Goal: Task Accomplishment & Management: Use online tool/utility

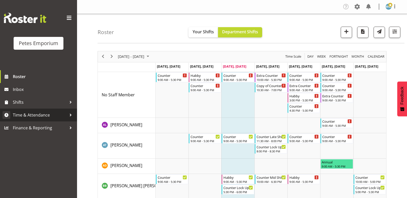
click at [42, 115] on span "Time & Attendance" at bounding box center [40, 115] width 54 height 8
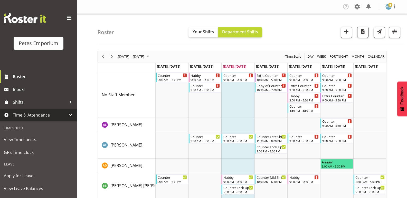
click at [49, 116] on span "Time & Attendance" at bounding box center [40, 115] width 54 height 8
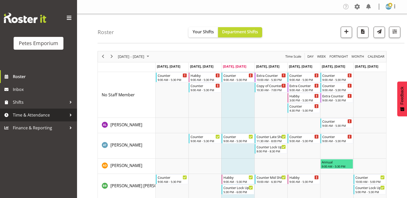
click at [51, 113] on span "Time & Attendance" at bounding box center [40, 115] width 54 height 8
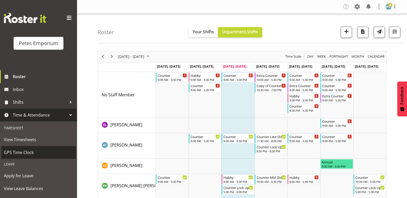
click at [31, 150] on span "GPS Time Clock" at bounding box center [38, 153] width 69 height 8
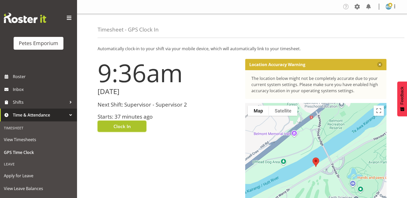
click at [124, 126] on span "Clock In" at bounding box center [121, 126] width 17 height 7
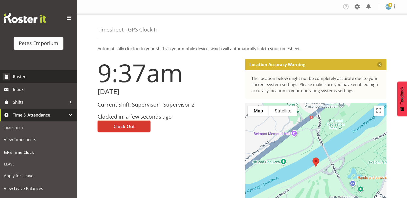
click at [29, 76] on span "Roster" at bounding box center [44, 77] width 62 height 8
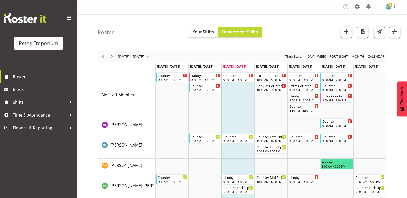
click at [234, 67] on span "[DATE], [DATE]" at bounding box center [234, 66] width 23 height 5
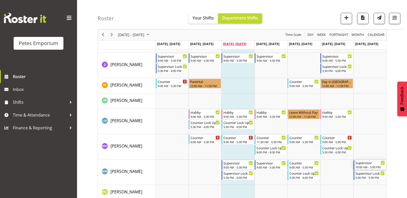
scroll to position [350, 0]
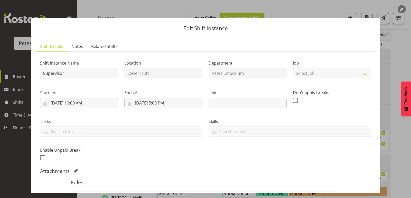
click at [401, 7] on button "button" at bounding box center [401, 9] width 8 height 8
click at [75, 47] on span "Notes" at bounding box center [77, 46] width 12 height 6
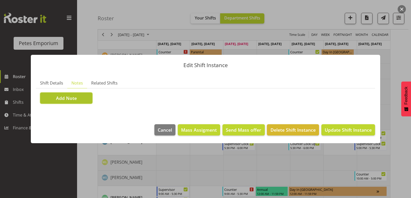
click at [72, 98] on span "Add Note" at bounding box center [66, 98] width 21 height 7
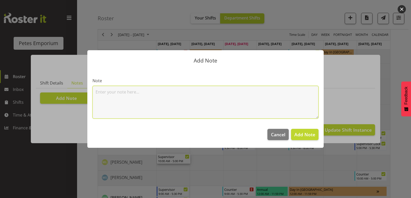
click at [102, 91] on textarea at bounding box center [205, 102] width 226 height 33
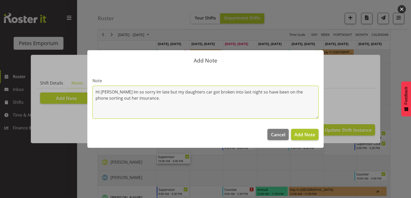
type textarea "Hi Jodine Im so sorry Im late but my daughters car got broken into last night s…"
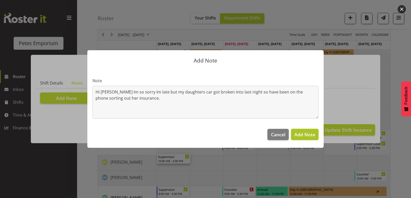
click at [301, 133] on span "Add Note" at bounding box center [304, 135] width 21 height 6
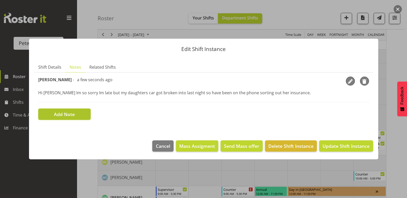
click at [66, 112] on span "Add Note" at bounding box center [64, 114] width 21 height 7
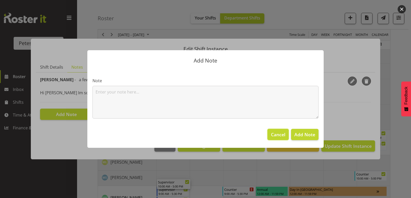
click at [275, 133] on span "Cancel" at bounding box center [278, 134] width 14 height 7
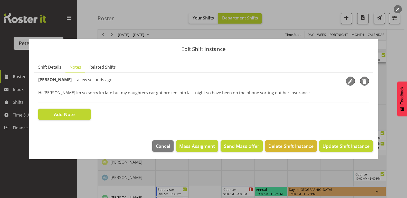
click at [396, 9] on button "button" at bounding box center [398, 9] width 8 height 8
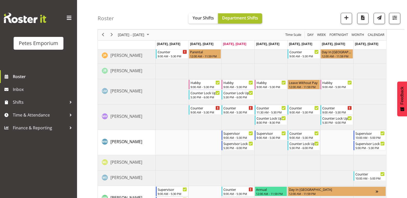
scroll to position [0, 0]
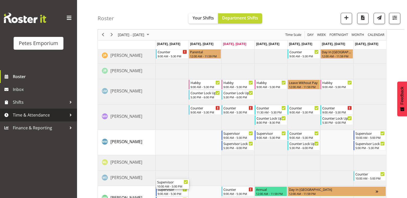
click at [30, 114] on span "Time & Attendance" at bounding box center [40, 115] width 54 height 8
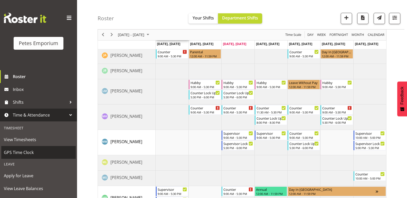
click at [29, 151] on span "GPS Time Clock" at bounding box center [38, 153] width 69 height 8
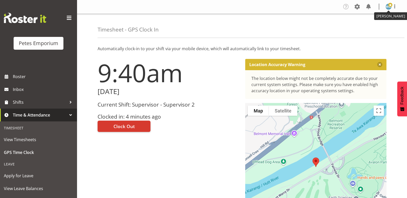
click at [388, 6] on span at bounding box center [390, 5] width 4 height 4
click at [362, 25] on link "Log Out" at bounding box center [372, 26] width 49 height 9
